Goal: Navigation & Orientation: Find specific page/section

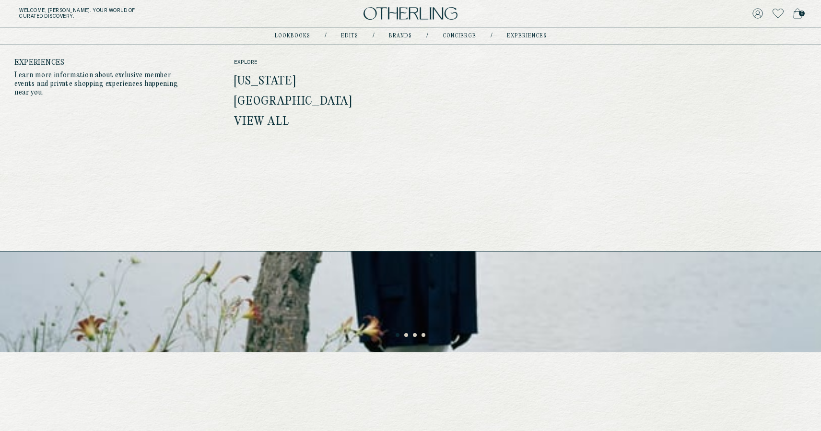
click at [533, 35] on link "experiences" at bounding box center [527, 36] width 40 height 5
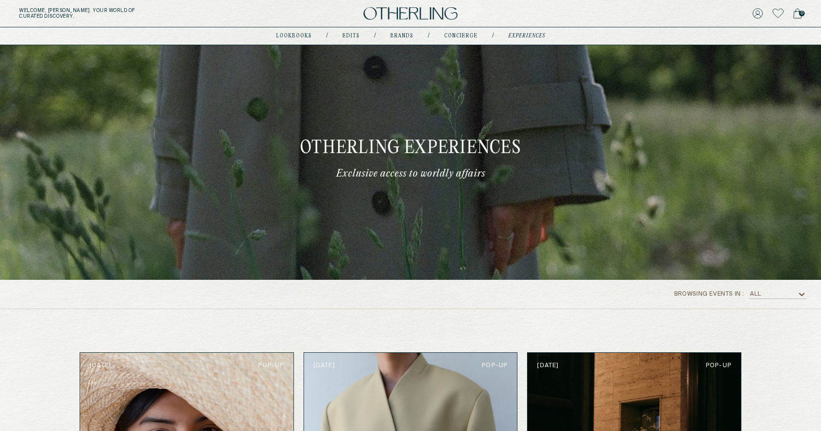
click at [784, 298] on div "All" at bounding box center [773, 294] width 48 height 10
click at [774, 320] on div "[US_STATE]" at bounding box center [778, 320] width 46 height 7
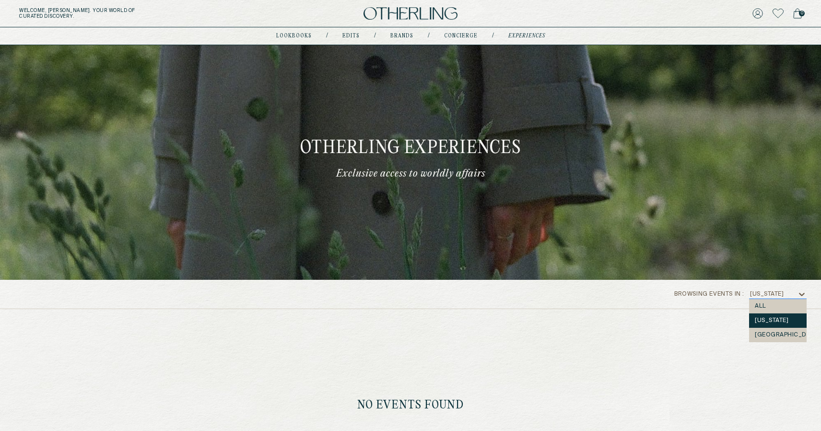
click at [770, 296] on div "[US_STATE]" at bounding box center [767, 294] width 34 height 7
click at [771, 331] on div "[GEOGRAPHIC_DATA]" at bounding box center [778, 334] width 46 height 7
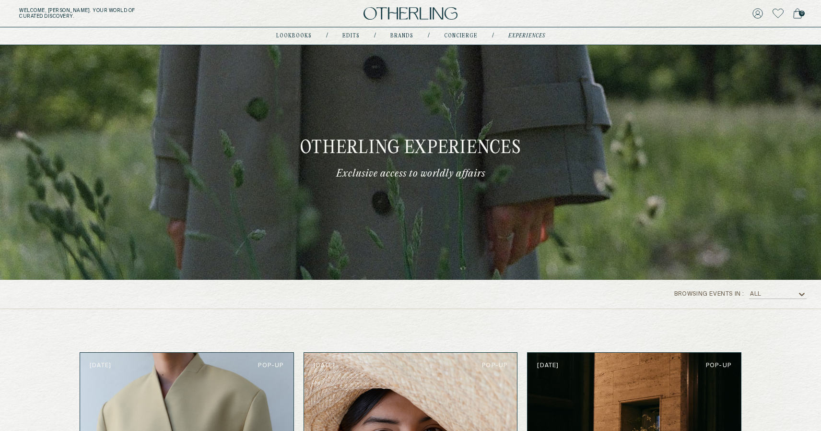
click at [778, 295] on div "All" at bounding box center [773, 294] width 48 height 10
click at [775, 316] on div "[US_STATE]" at bounding box center [778, 320] width 58 height 14
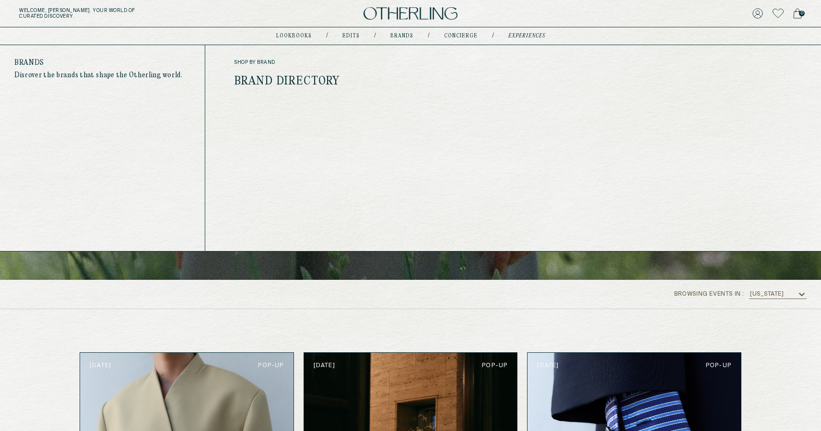
click at [404, 36] on link "Brands" at bounding box center [402, 36] width 23 height 5
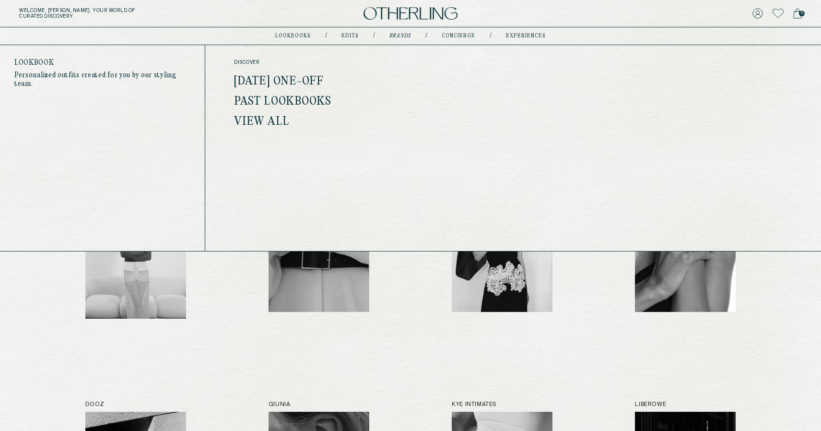
click at [294, 35] on link "lookbooks" at bounding box center [293, 36] width 36 height 5
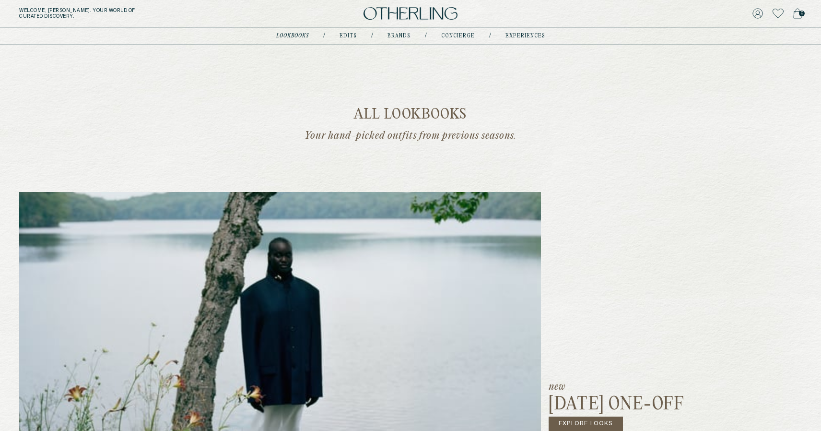
click at [393, 15] on img at bounding box center [411, 13] width 94 height 13
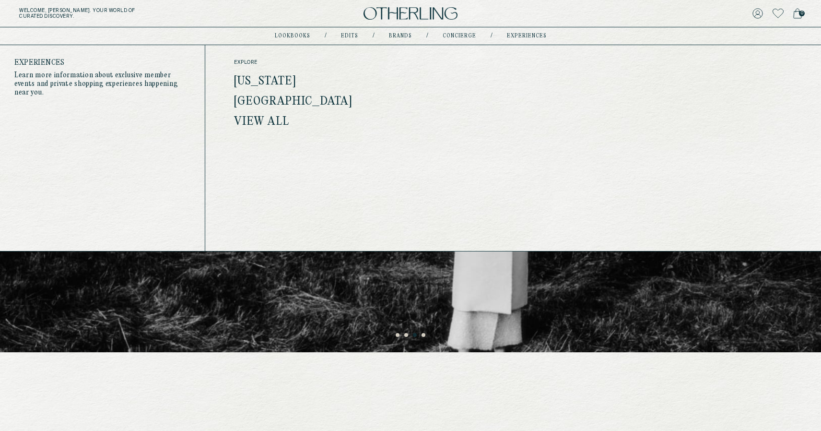
click at [532, 35] on link "experiences" at bounding box center [527, 36] width 40 height 5
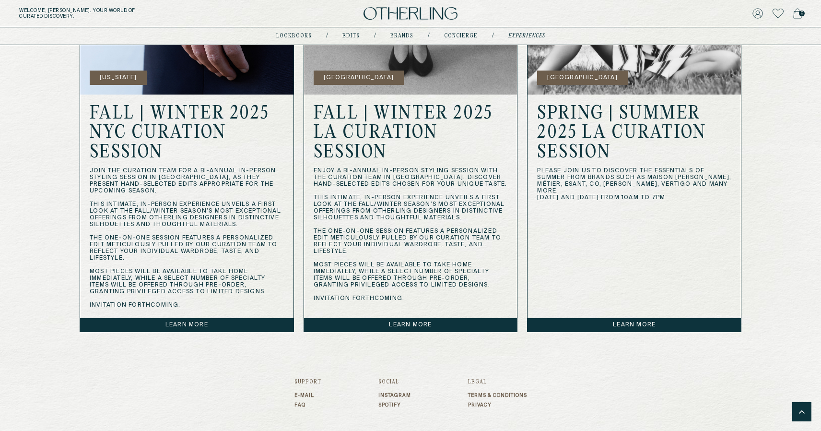
scroll to position [914, 0]
